Goal: Transaction & Acquisition: Purchase product/service

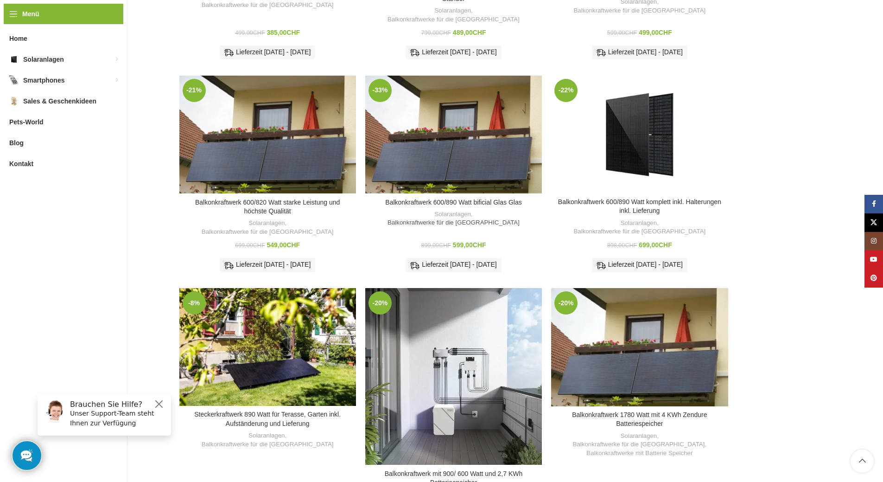
scroll to position [290, 0]
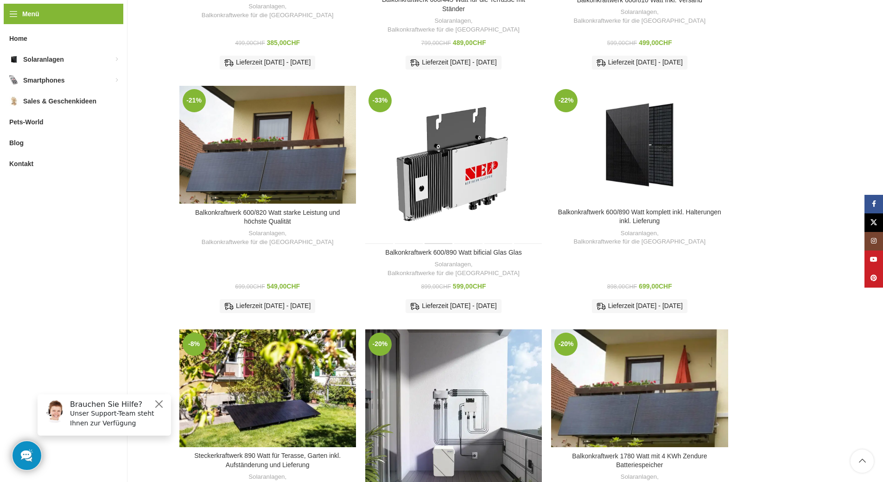
click at [441, 127] on div "Balkonkraftwerk 600/890 Watt bificial Glas Glas" at bounding box center [439, 165] width 30 height 158
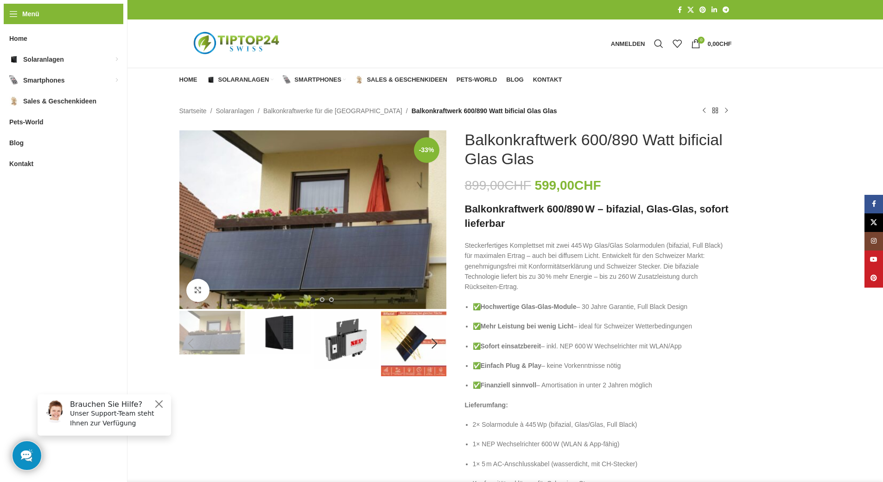
click at [287, 337] on img "2 / 6" at bounding box center [279, 333] width 65 height 44
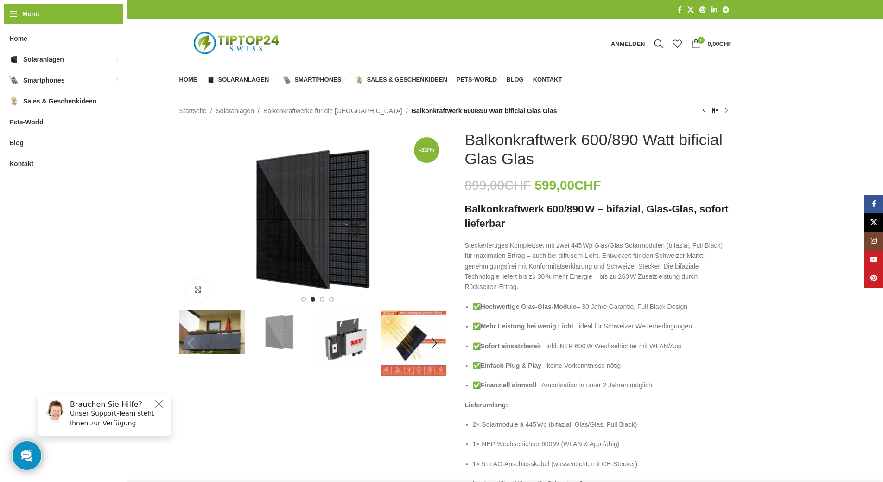
click at [344, 344] on img "3 / 6" at bounding box center [346, 339] width 65 height 58
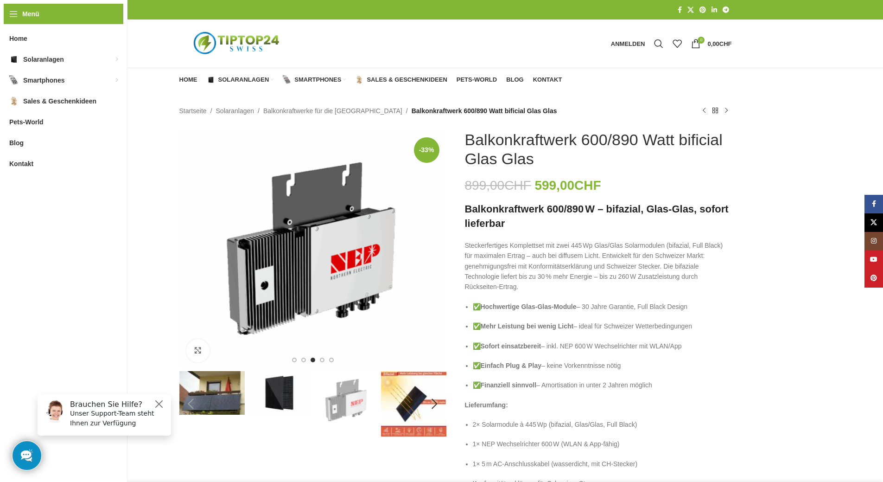
click at [406, 406] on img "4 / 6" at bounding box center [413, 403] width 65 height 65
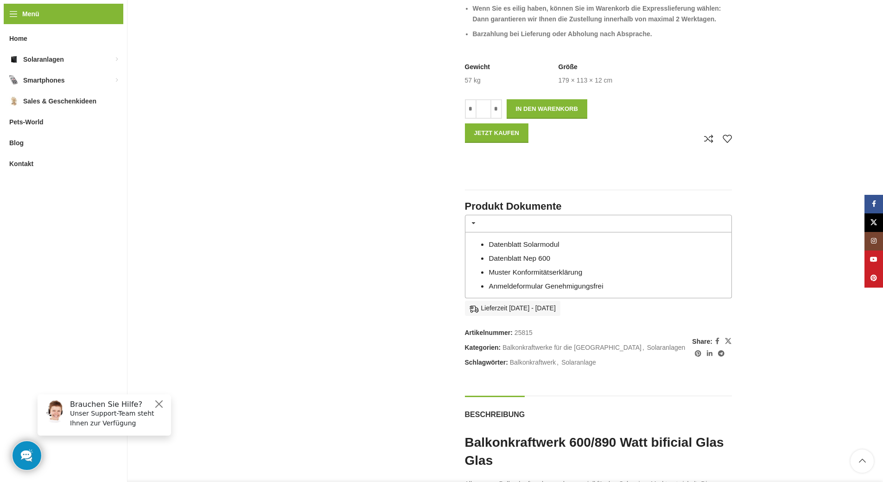
scroll to position [603, 0]
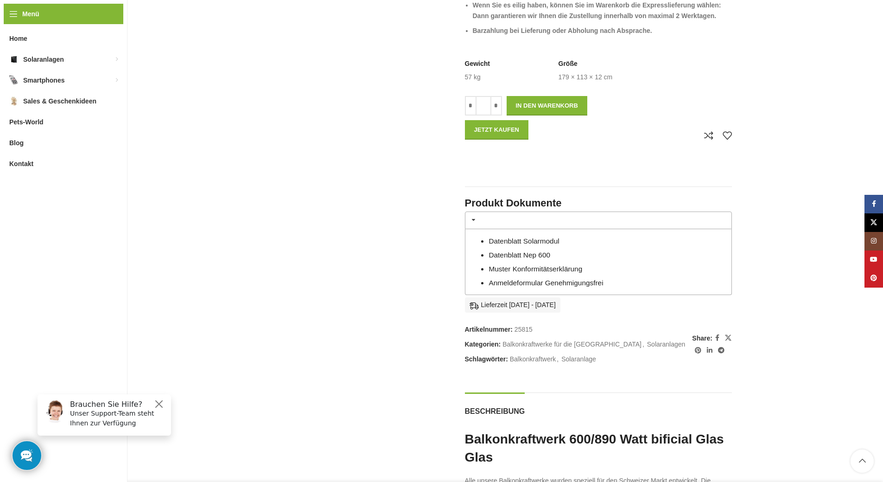
click at [502, 238] on link "Datenblatt Solarmodul" at bounding box center [524, 241] width 70 height 8
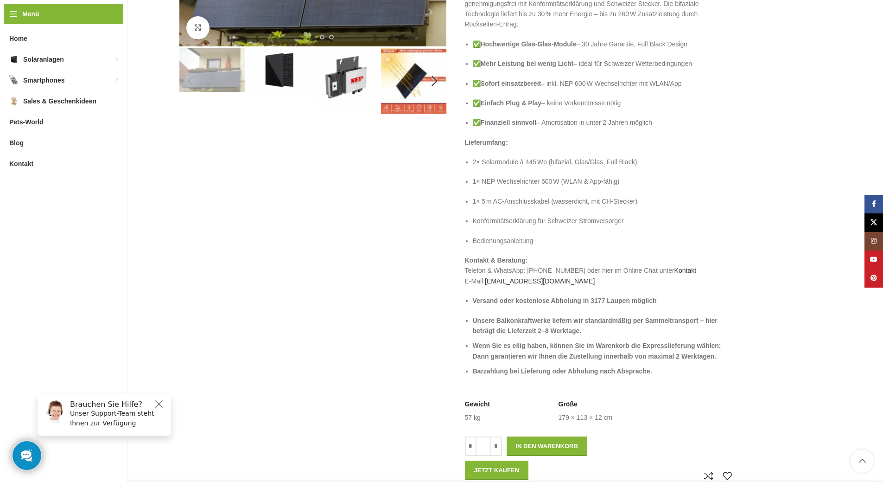
scroll to position [46, 0]
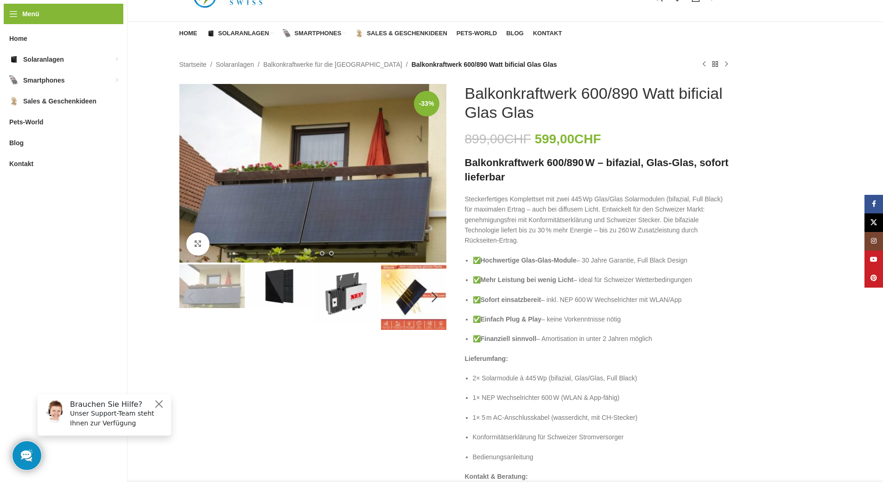
click at [348, 283] on img "3 / 6" at bounding box center [346, 293] width 65 height 58
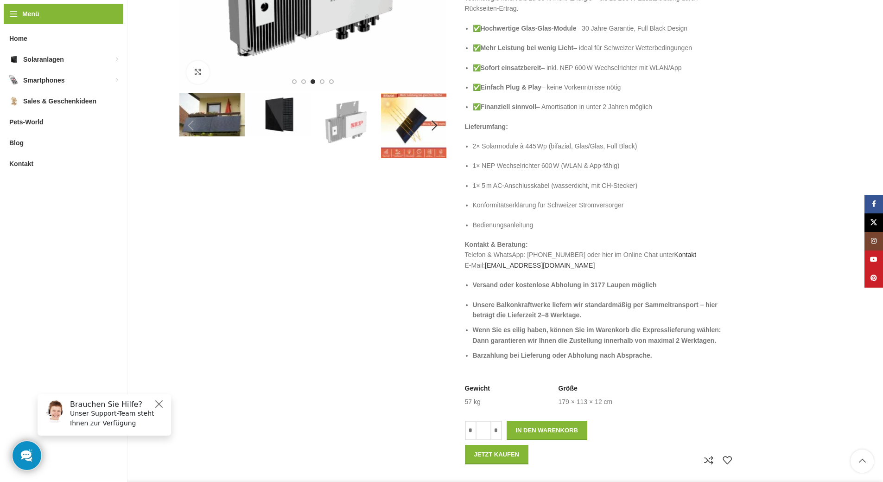
scroll to position [0, 0]
